Goal: Information Seeking & Learning: Check status

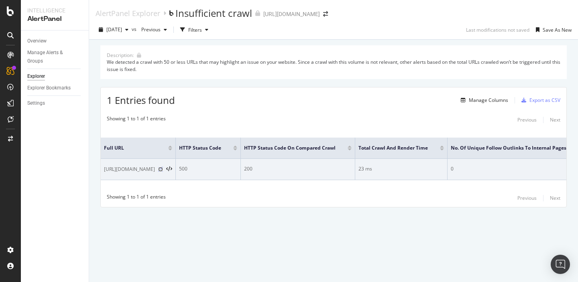
click at [163, 167] on icon at bounding box center [160, 169] width 5 height 5
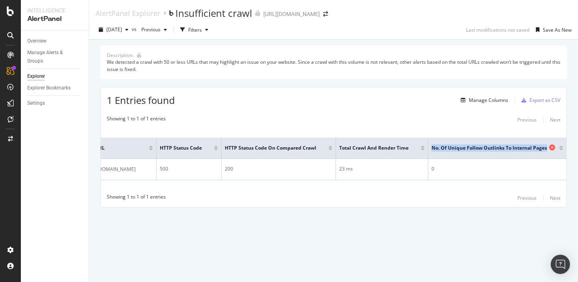
drag, startPoint x: 546, startPoint y: 151, endPoint x: 433, endPoint y: 146, distance: 113.8
click at [433, 146] on span "No. of Unique Follow Outlinks to Internal Pages" at bounding box center [490, 148] width 116 height 7
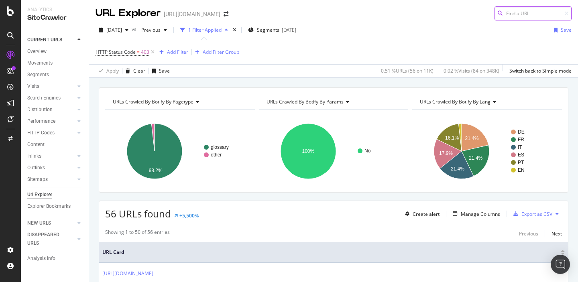
click at [512, 15] on input at bounding box center [533, 13] width 77 height 14
paste input "[URL][DOMAIN_NAME]"
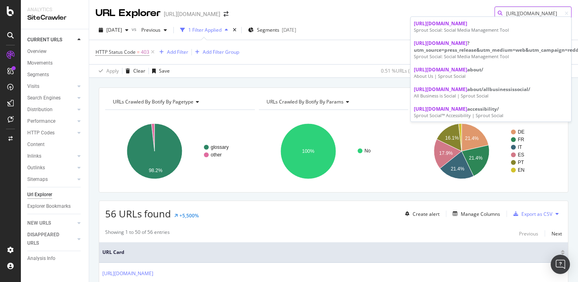
type input "[URL][DOMAIN_NAME]"
click at [451, 27] on div "Sprout Social: Social Media Management Tool" at bounding box center [491, 30] width 154 height 6
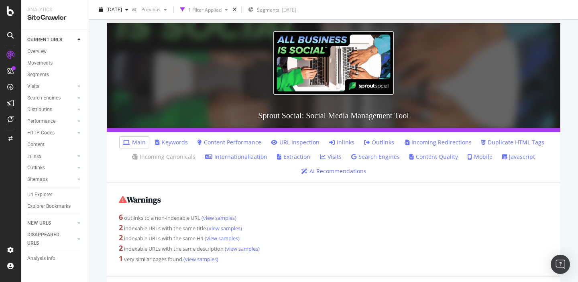
scroll to position [81, 0]
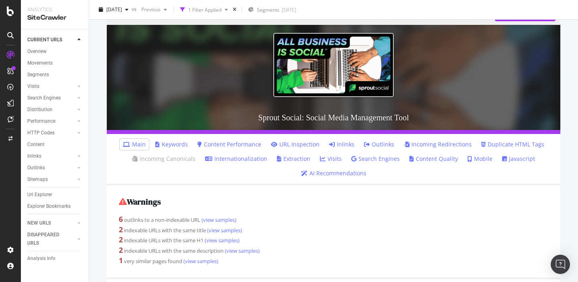
click at [368, 159] on link "Search Engines" at bounding box center [375, 159] width 49 height 8
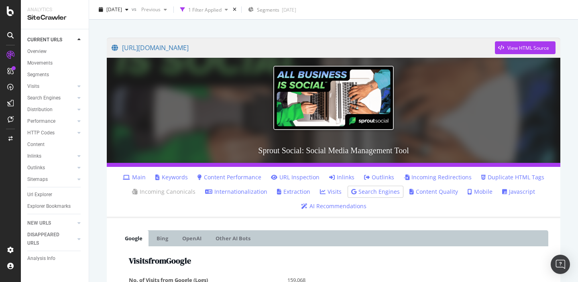
scroll to position [66, 0]
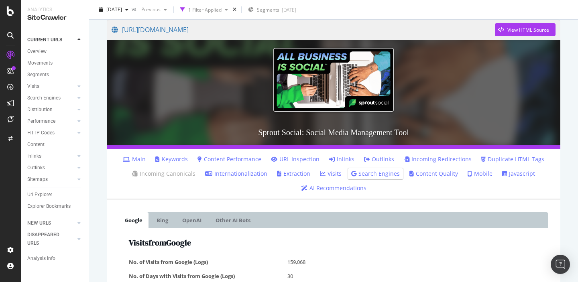
click at [327, 175] on link "Visits" at bounding box center [331, 174] width 22 height 8
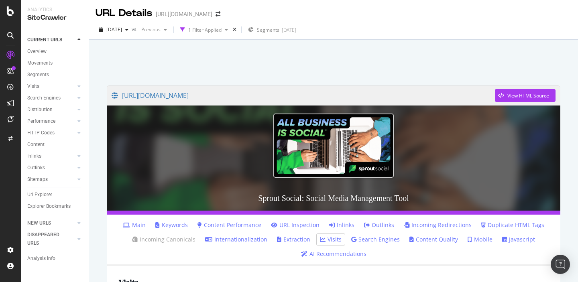
click at [361, 244] on li "Search Engines" at bounding box center [375, 239] width 55 height 11
click at [365, 242] on link "Search Engines" at bounding box center [375, 240] width 49 height 8
